Goal: Complete application form

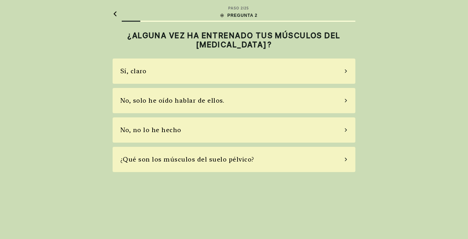
click at [347, 71] on icon at bounding box center [346, 72] width 2 height 4
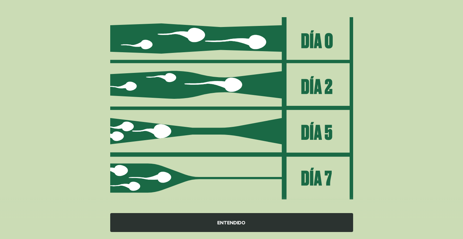
scroll to position [88, 0]
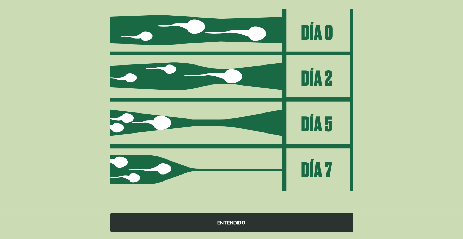
click at [315, 173] on img at bounding box center [231, 100] width 243 height 184
click at [318, 168] on img at bounding box center [231, 100] width 243 height 184
drag, startPoint x: 318, startPoint y: 168, endPoint x: 330, endPoint y: 163, distance: 12.7
click at [326, 165] on img at bounding box center [231, 100] width 243 height 184
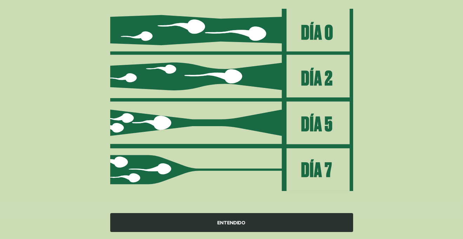
click at [232, 223] on font "ENTENDIDO" at bounding box center [232, 223] width 28 height 6
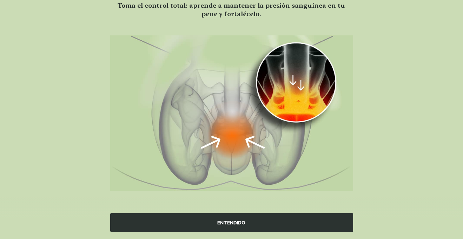
scroll to position [61, 0]
click at [227, 223] on font "ENTENDIDO" at bounding box center [232, 223] width 28 height 6
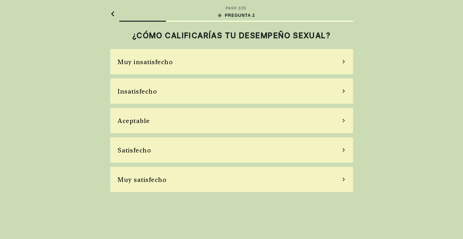
scroll to position [0, 0]
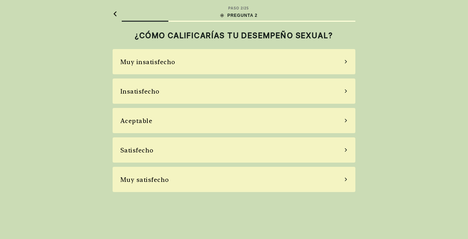
click at [347, 122] on icon at bounding box center [346, 121] width 4 height 6
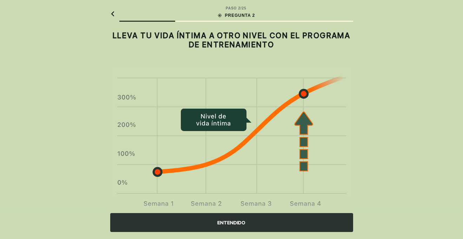
click at [338, 98] on img at bounding box center [231, 141] width 243 height 148
drag, startPoint x: 302, startPoint y: 204, endPoint x: 274, endPoint y: 217, distance: 31.0
click at [302, 206] on div "ENTENDIDO" at bounding box center [231, 218] width 463 height 42
click at [229, 224] on font "ENTENDIDO" at bounding box center [232, 223] width 28 height 6
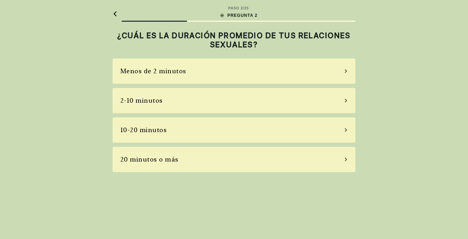
click at [347, 159] on icon at bounding box center [346, 160] width 4 height 6
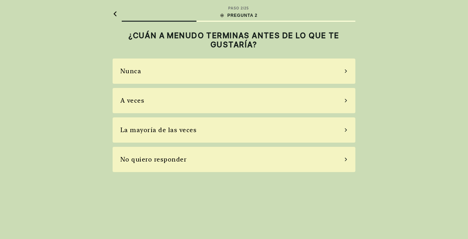
click at [346, 130] on icon at bounding box center [346, 131] width 2 height 4
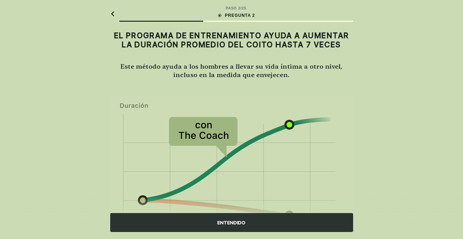
click at [330, 119] on img at bounding box center [231, 171] width 243 height 149
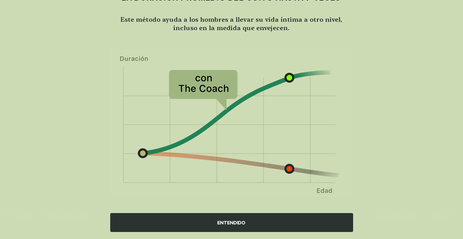
scroll to position [53, 0]
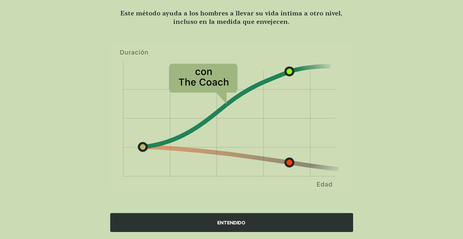
click at [229, 222] on font "ENTENDIDO" at bounding box center [232, 223] width 28 height 6
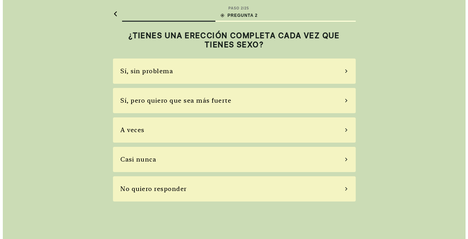
scroll to position [0, 0]
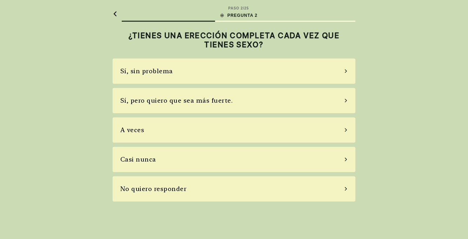
click at [348, 98] on div "Sí, pero quiero que sea más fuerte." at bounding box center [234, 100] width 243 height 25
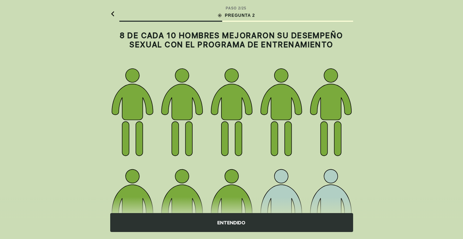
click at [234, 222] on font "ENTENDIDO" at bounding box center [232, 223] width 28 height 6
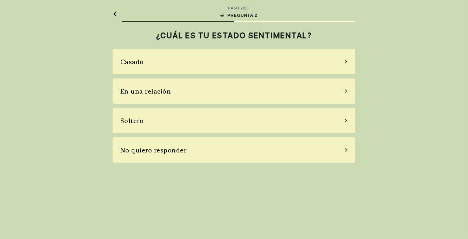
click at [347, 61] on icon at bounding box center [346, 62] width 4 height 6
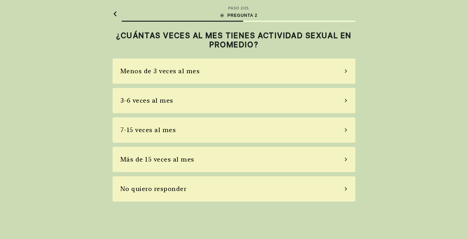
click at [345, 102] on icon at bounding box center [346, 101] width 2 height 4
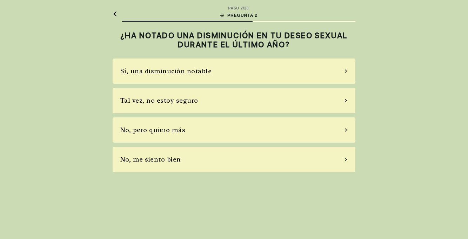
click at [347, 101] on icon at bounding box center [346, 101] width 4 height 6
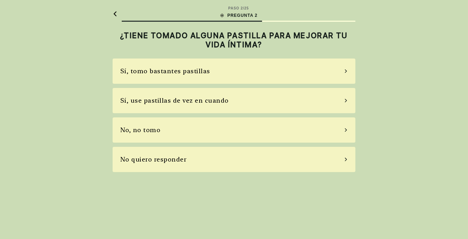
click at [346, 101] on icon at bounding box center [346, 101] width 2 height 4
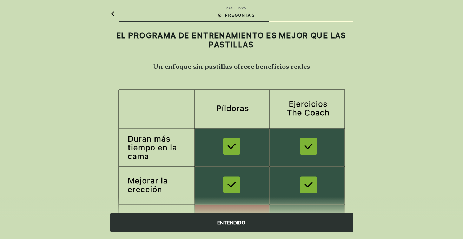
click at [231, 222] on font "ENTENDIDO" at bounding box center [232, 223] width 28 height 6
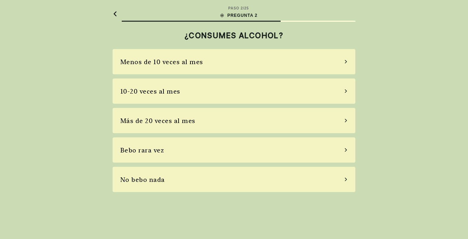
click at [348, 179] on icon at bounding box center [346, 180] width 4 height 6
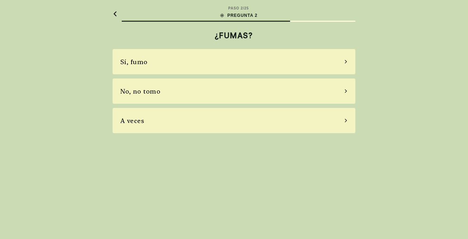
click at [346, 121] on icon at bounding box center [346, 121] width 4 height 6
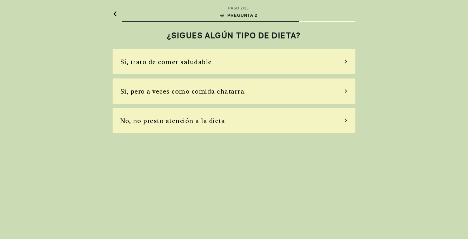
click at [346, 61] on icon at bounding box center [346, 62] width 4 height 6
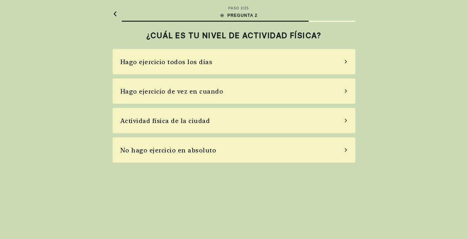
click at [346, 63] on icon at bounding box center [346, 62] width 2 height 4
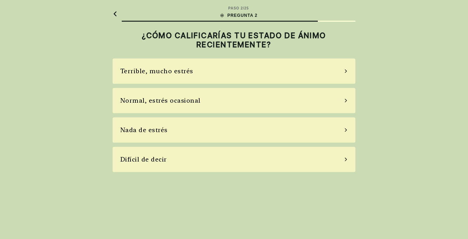
click at [347, 100] on icon at bounding box center [346, 101] width 4 height 6
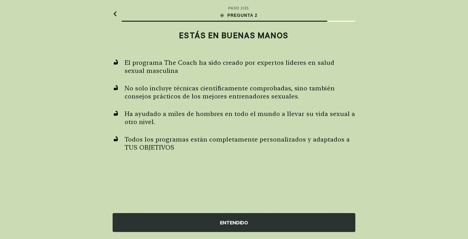
click at [237, 222] on font "ENTENDIDO" at bounding box center [234, 223] width 28 height 6
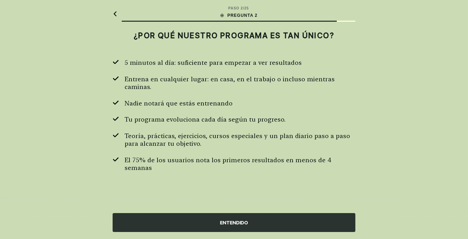
click at [230, 222] on font "ENTENDIDO" at bounding box center [234, 223] width 28 height 6
